Goal: Information Seeking & Learning: Learn about a topic

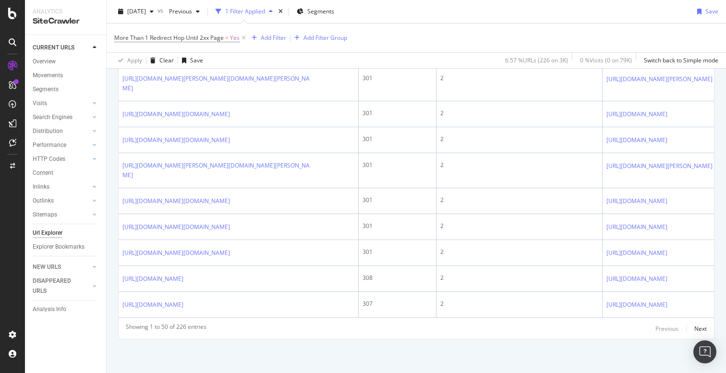
scroll to position [2283, 0]
click at [704, 327] on div "Next" at bounding box center [700, 328] width 12 height 8
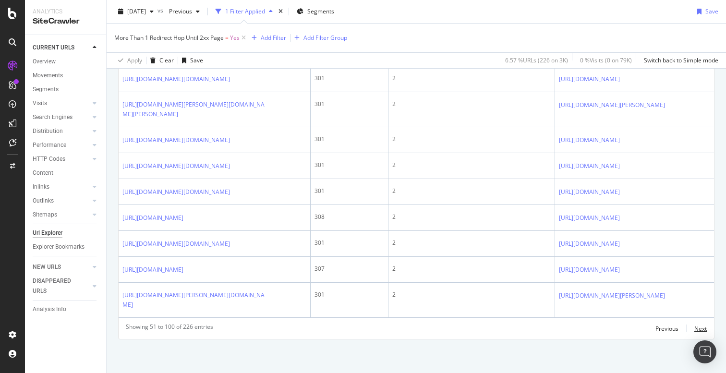
scroll to position [2007, 0]
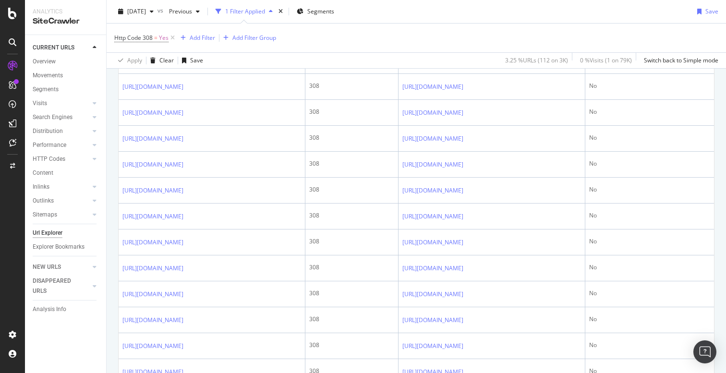
scroll to position [1036, 0]
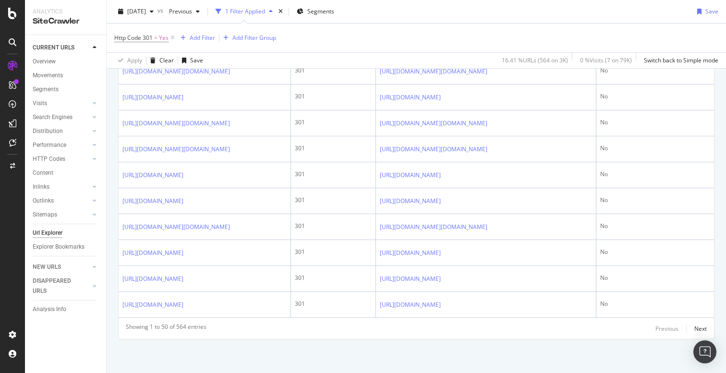
scroll to position [1524, 0]
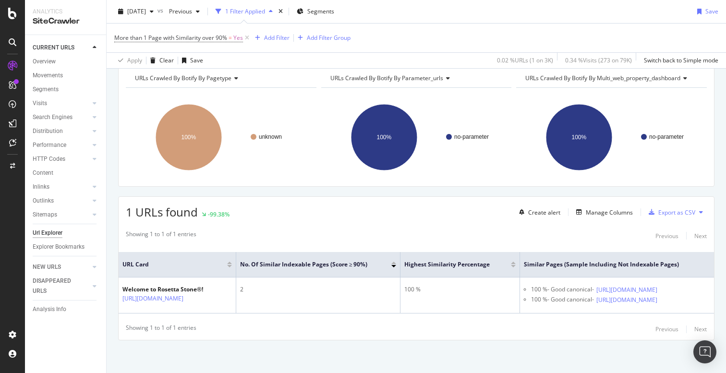
scroll to position [106, 0]
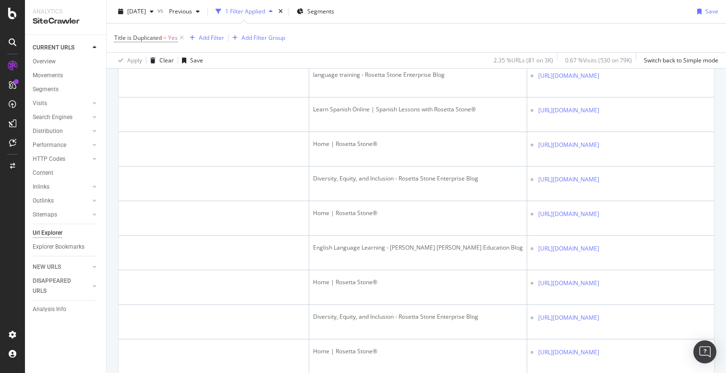
scroll to position [0, 314]
